Goal: Information Seeking & Learning: Learn about a topic

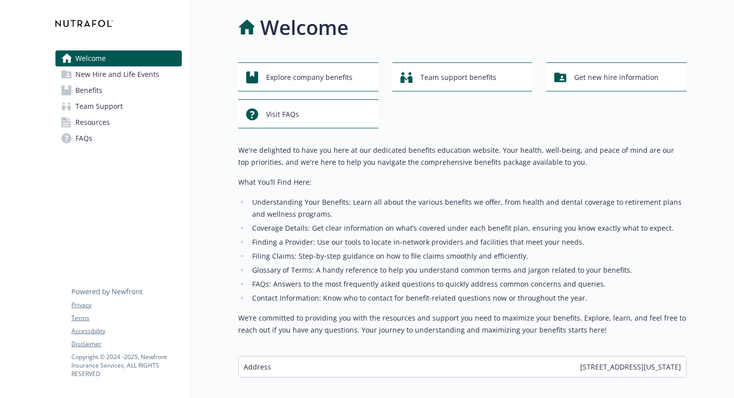
scroll to position [51, 0]
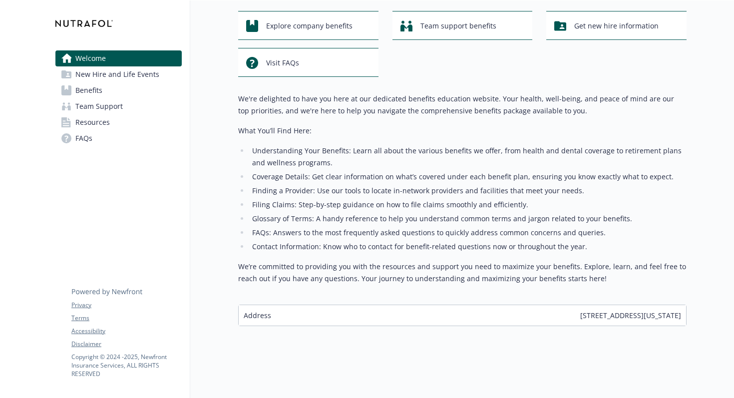
click at [139, 92] on link "Benefits" at bounding box center [118, 90] width 126 height 16
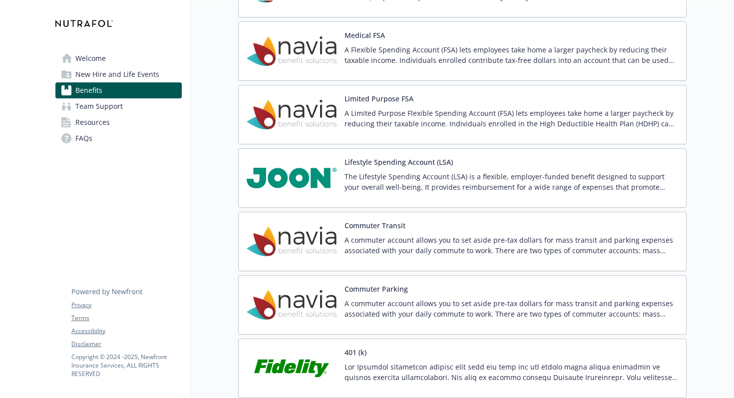
click at [323, 203] on div "Lifestyle Spending Account (LSA) The Lifestyle Spending Account (LSA) is a flex…" at bounding box center [462, 177] width 448 height 59
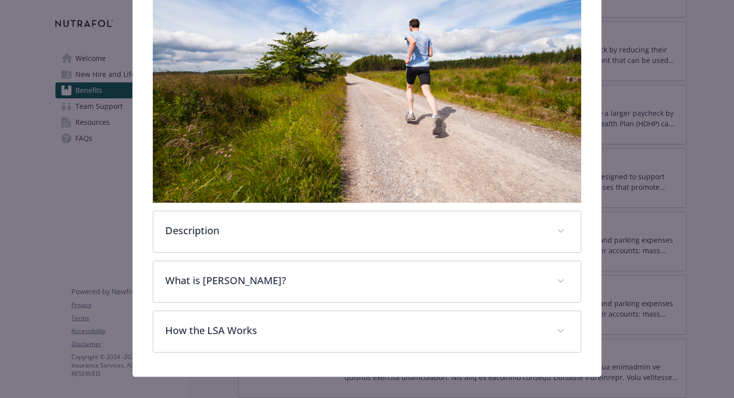
scroll to position [270, 0]
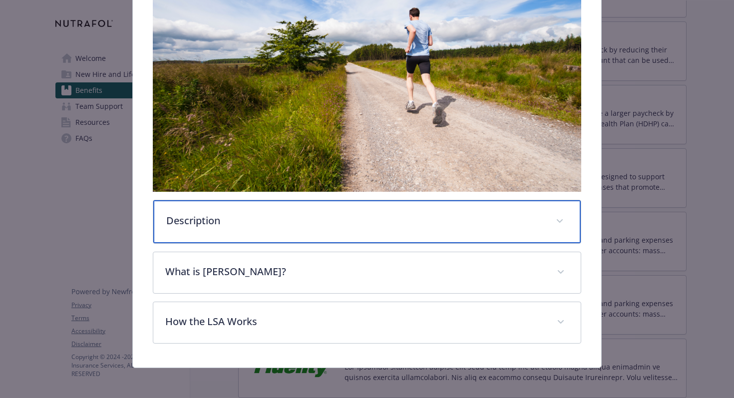
click at [385, 229] on div "Description" at bounding box center [367, 221] width 428 height 43
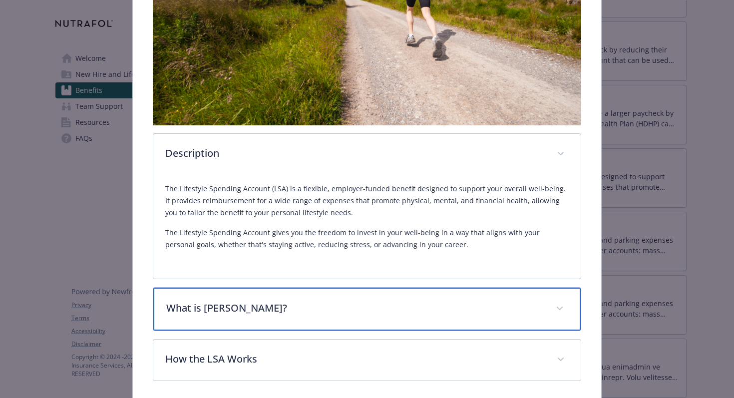
click at [378, 311] on p "What is [PERSON_NAME]?" at bounding box center [355, 307] width 378 height 15
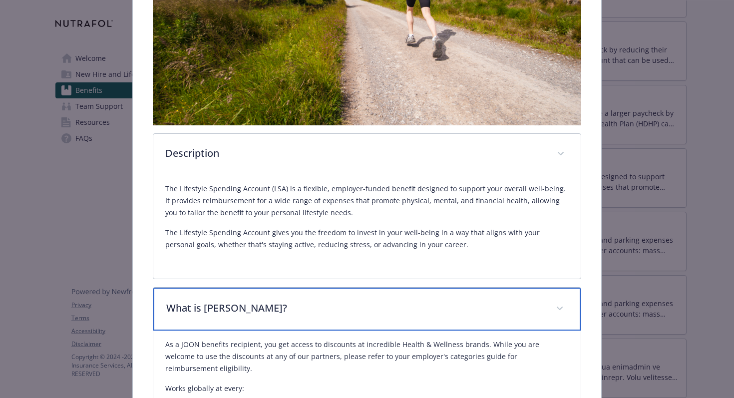
scroll to position [572, 0]
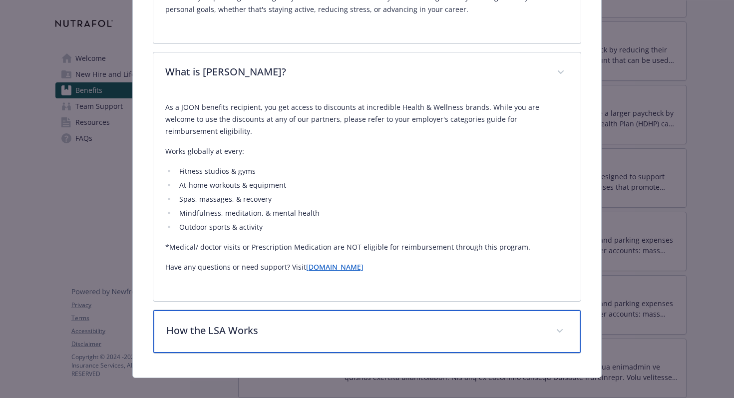
click at [374, 310] on div "How the LSA Works" at bounding box center [367, 331] width 428 height 43
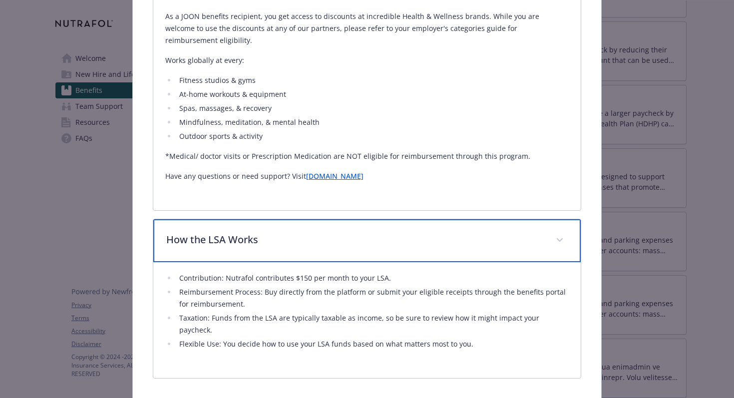
scroll to position [661, 0]
